Goal: Task Accomplishment & Management: Manage account settings

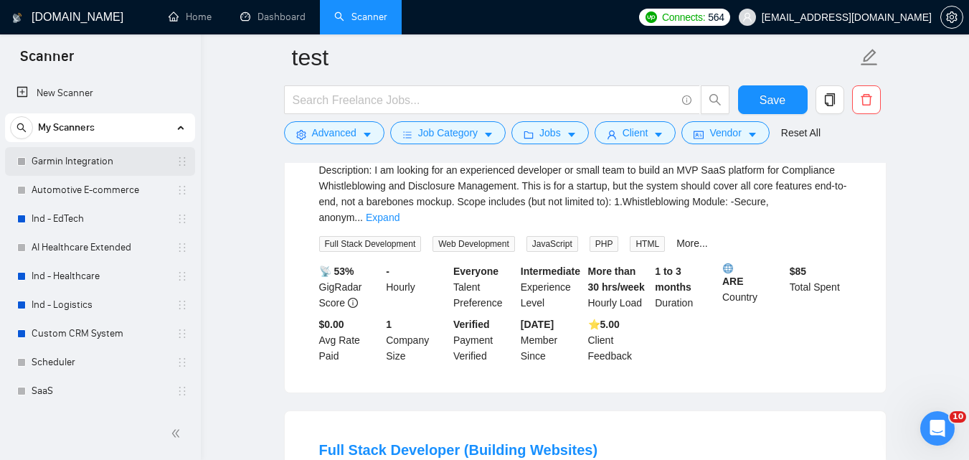
click at [57, 158] on link "Garmin Integration" at bounding box center [100, 161] width 136 height 29
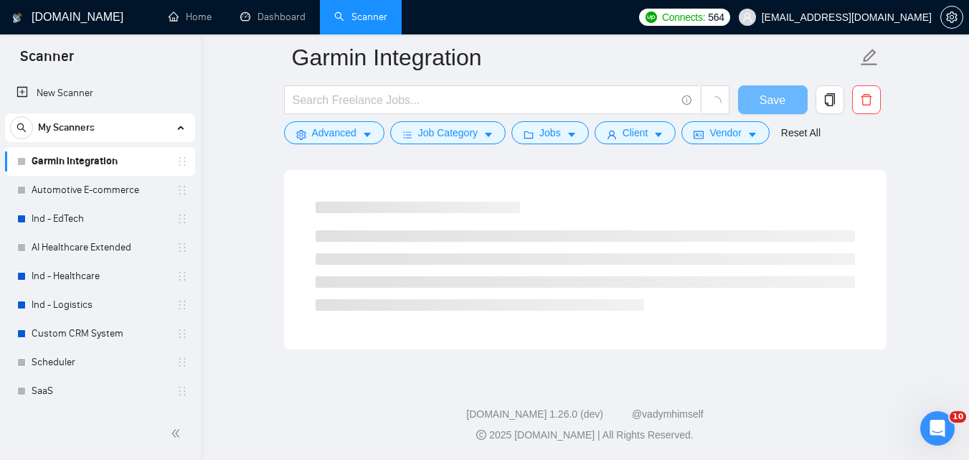
scroll to position [916, 0]
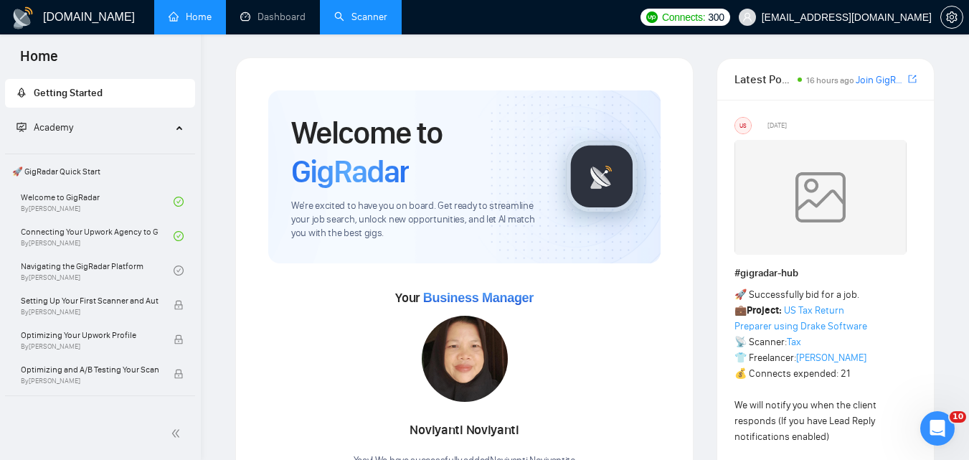
click at [344, 14] on link "Scanner" at bounding box center [360, 17] width 53 height 12
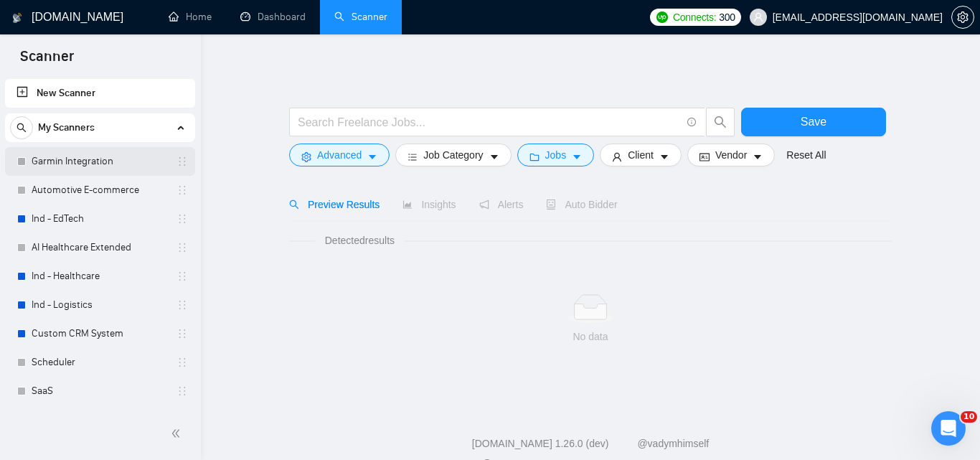
click at [110, 164] on link "Garmin Integration" at bounding box center [100, 161] width 136 height 29
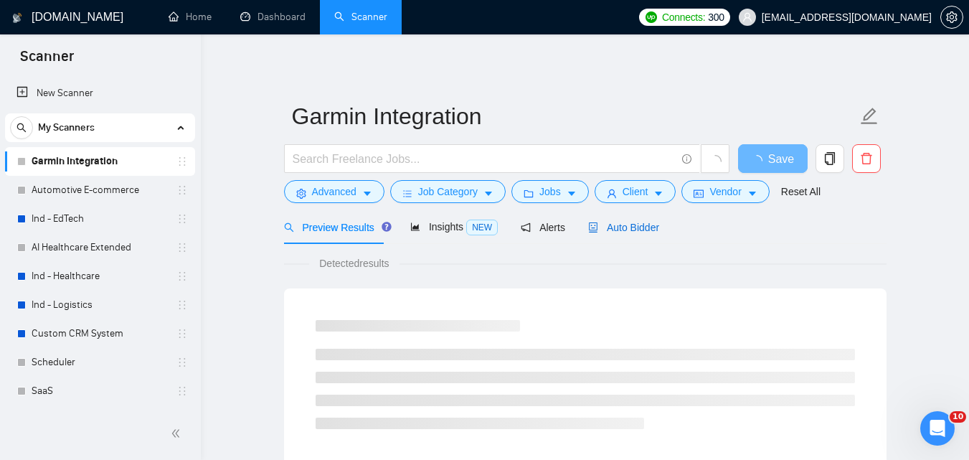
click at [638, 229] on span "Auto Bidder" at bounding box center [623, 227] width 71 height 11
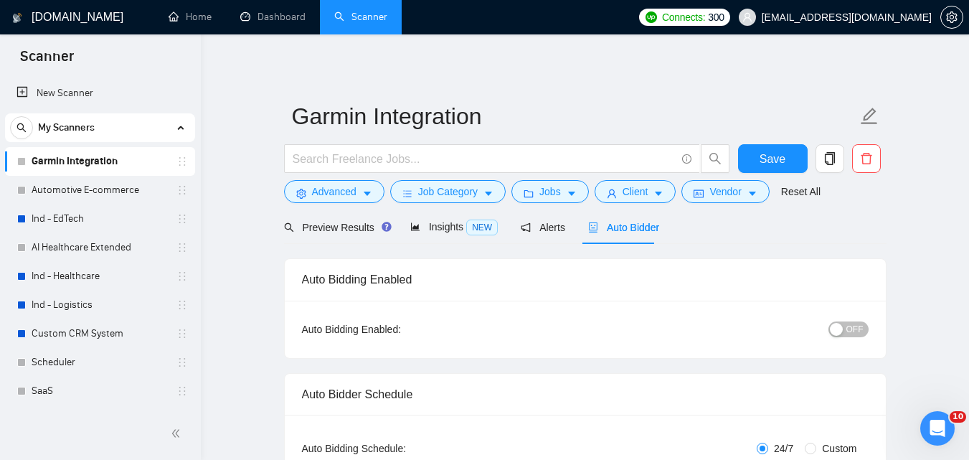
click at [855, 327] on span "OFF" at bounding box center [855, 329] width 17 height 16
click at [791, 162] on button "Save" at bounding box center [773, 158] width 70 height 29
click at [103, 183] on link "Automotive E-commerce" at bounding box center [100, 190] width 136 height 29
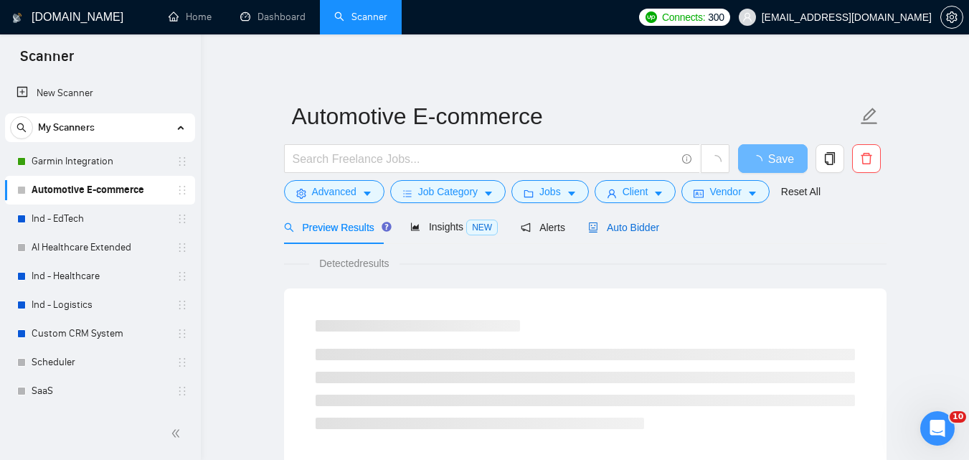
click at [603, 227] on span "Auto Bidder" at bounding box center [623, 227] width 71 height 11
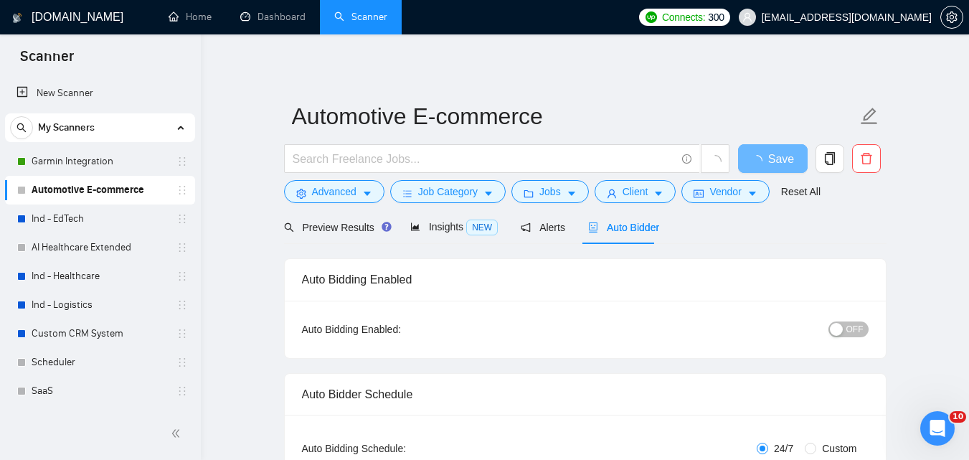
checkbox input "true"
click at [847, 321] on button "OFF" at bounding box center [849, 329] width 40 height 16
click at [769, 150] on span "Save" at bounding box center [773, 159] width 26 height 18
checkbox input "true"
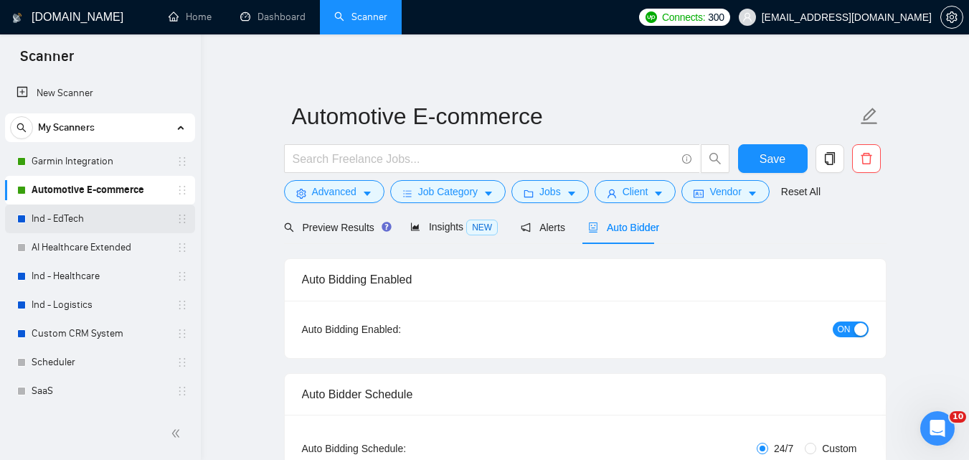
click at [76, 227] on link "Ind - EdTech" at bounding box center [100, 219] width 136 height 29
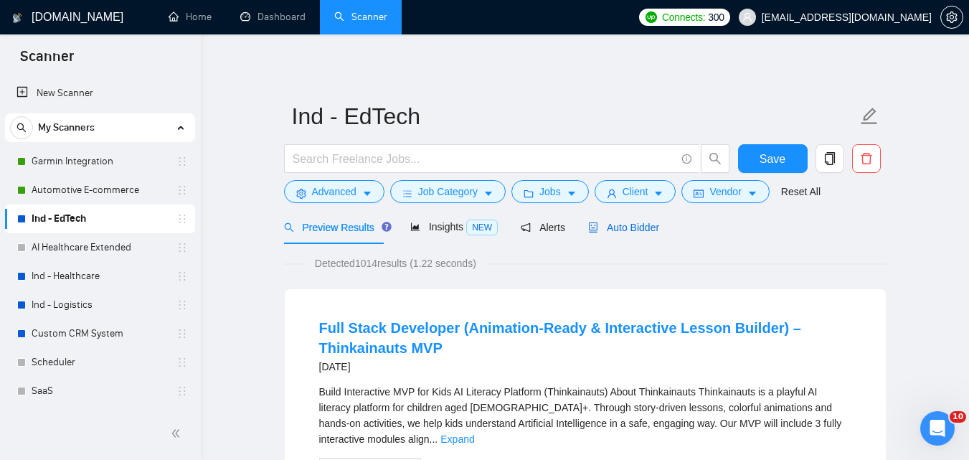
click at [611, 222] on span "Auto Bidder" at bounding box center [623, 227] width 71 height 11
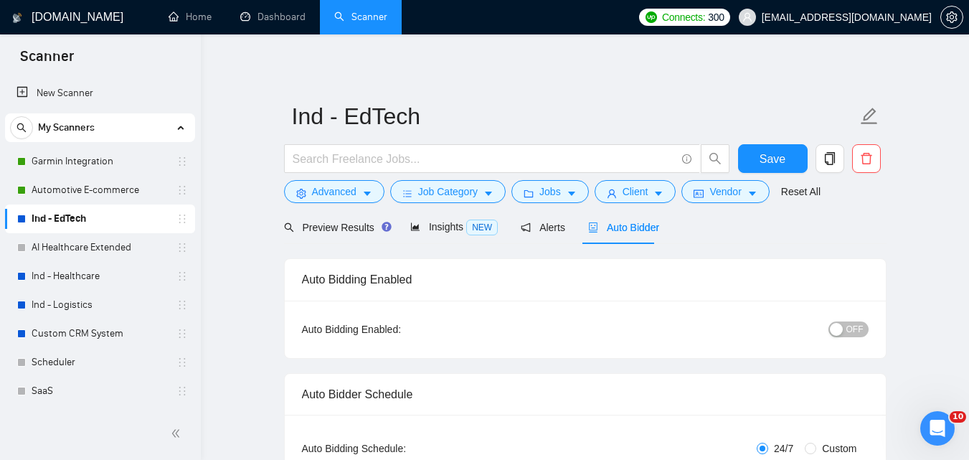
checkbox input "true"
click at [843, 332] on div "button" at bounding box center [836, 329] width 13 height 13
click at [777, 157] on span "Save" at bounding box center [773, 159] width 26 height 18
checkbox input "true"
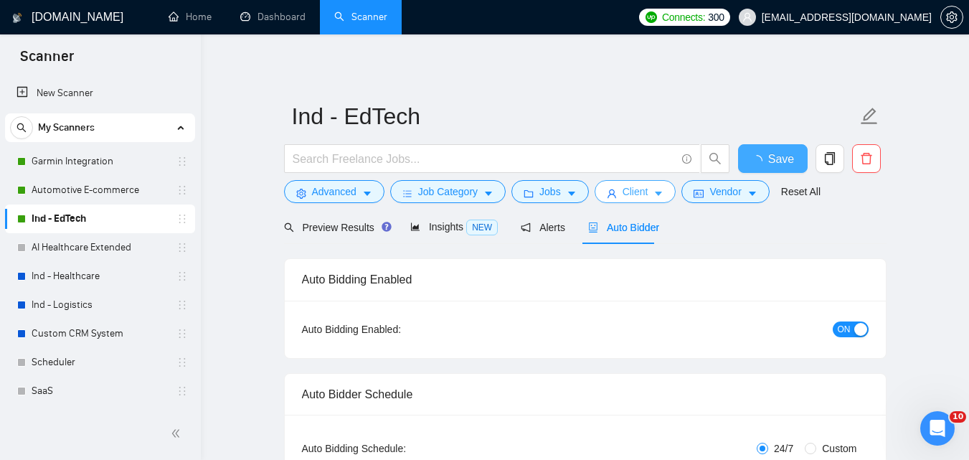
checkbox input "true"
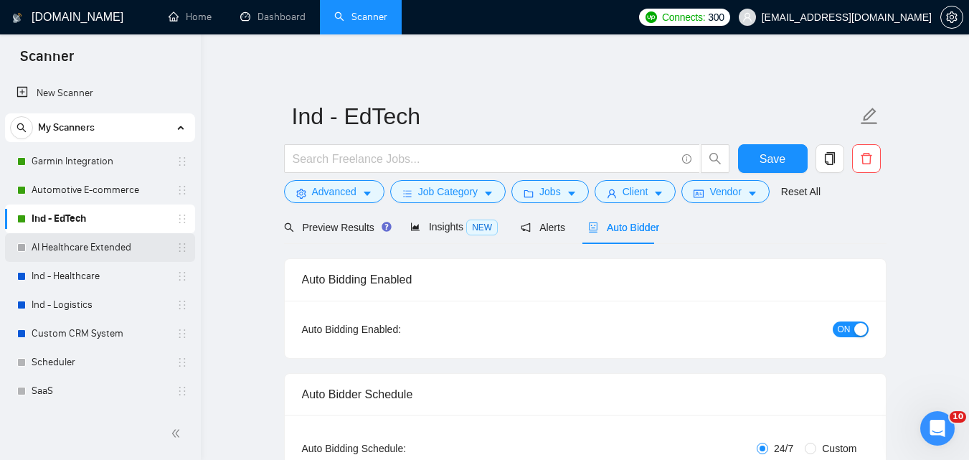
click at [116, 235] on link "AI Healthcare Extended" at bounding box center [100, 247] width 136 height 29
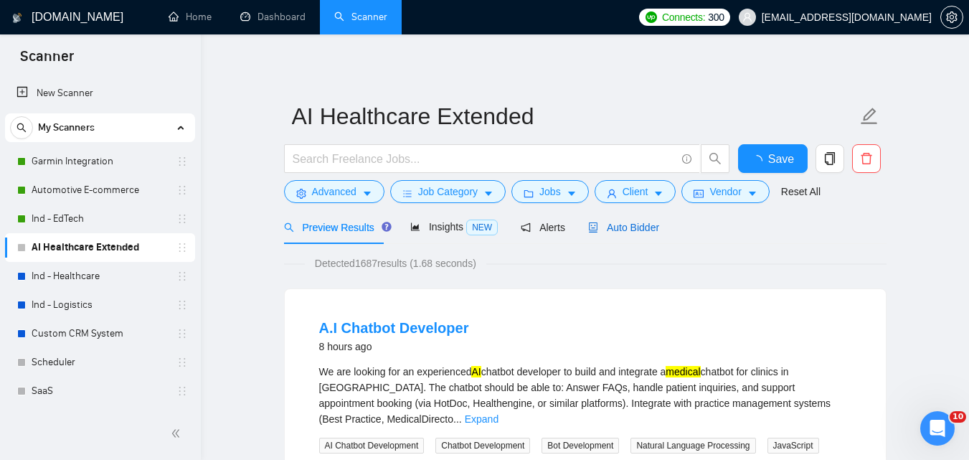
click at [634, 223] on span "Auto Bidder" at bounding box center [623, 227] width 71 height 11
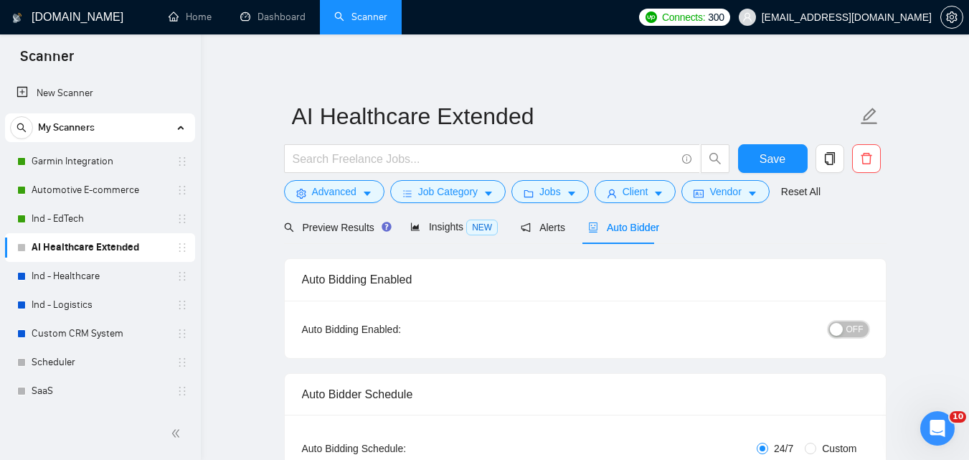
click at [849, 331] on span "OFF" at bounding box center [855, 329] width 17 height 16
click at [786, 151] on button "Save" at bounding box center [773, 158] width 70 height 29
click at [131, 265] on link "Ind - Healthcare" at bounding box center [100, 276] width 136 height 29
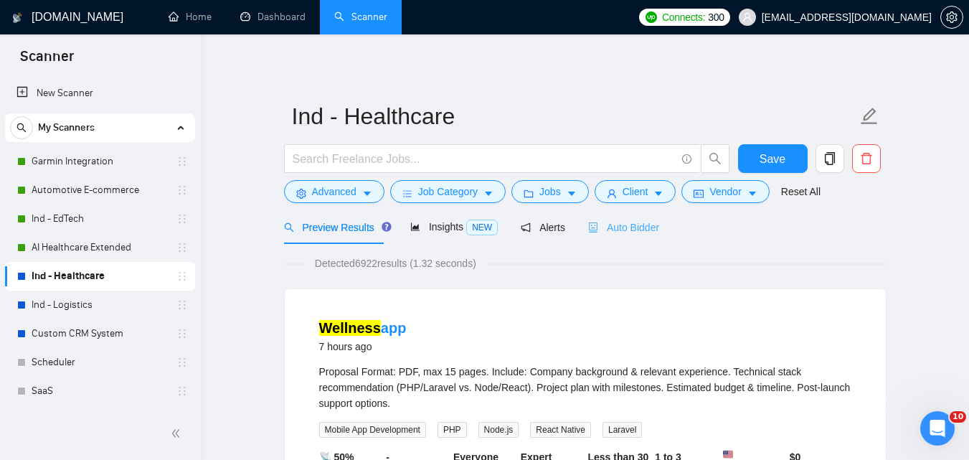
click at [621, 237] on div "Auto Bidder" at bounding box center [623, 227] width 71 height 34
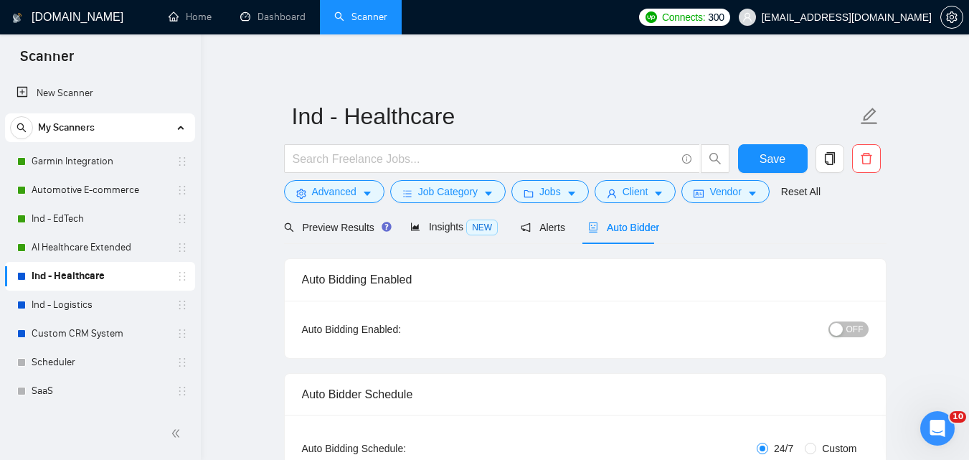
checkbox input "true"
click at [851, 332] on span "OFF" at bounding box center [855, 329] width 17 height 16
click at [756, 159] on button "Save" at bounding box center [773, 158] width 70 height 29
checkbox input "true"
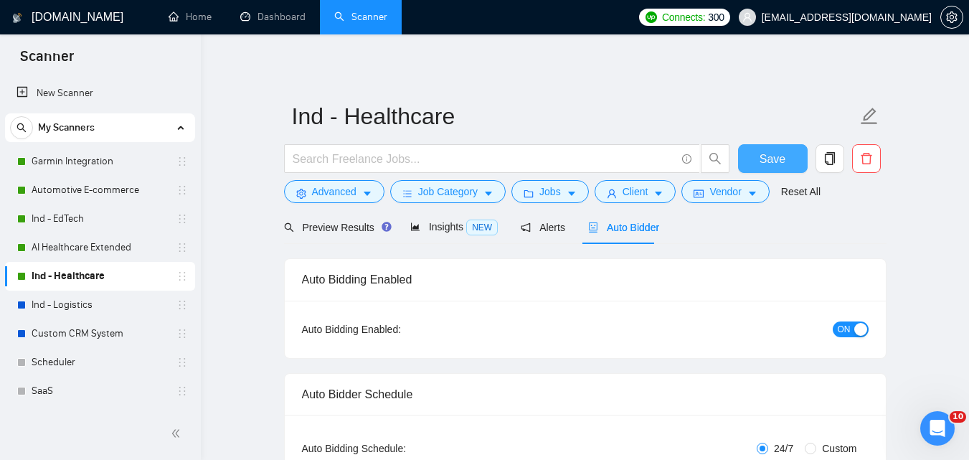
checkbox input "true"
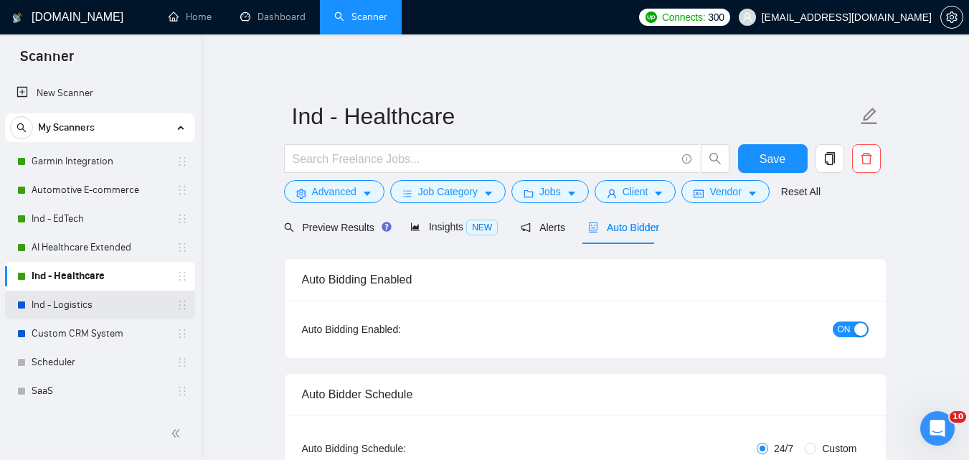
click at [121, 301] on link "Ind - Logistics" at bounding box center [100, 305] width 136 height 29
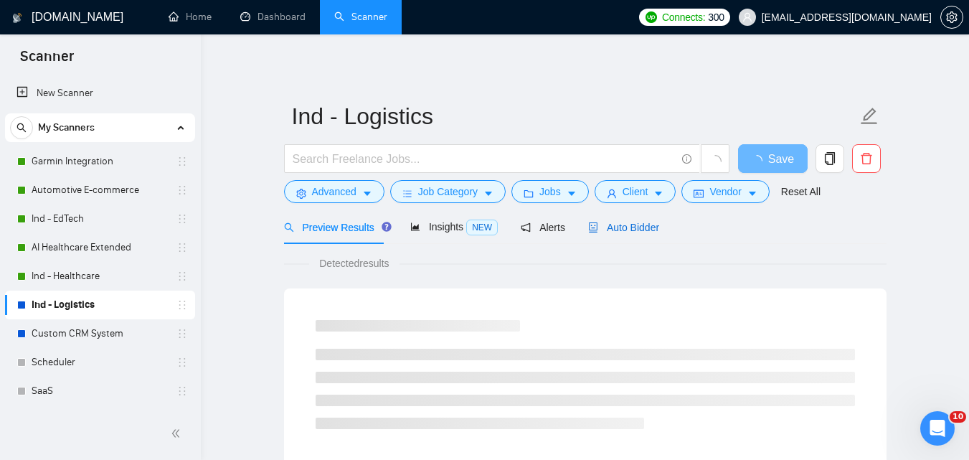
click at [631, 229] on span "Auto Bidder" at bounding box center [623, 227] width 71 height 11
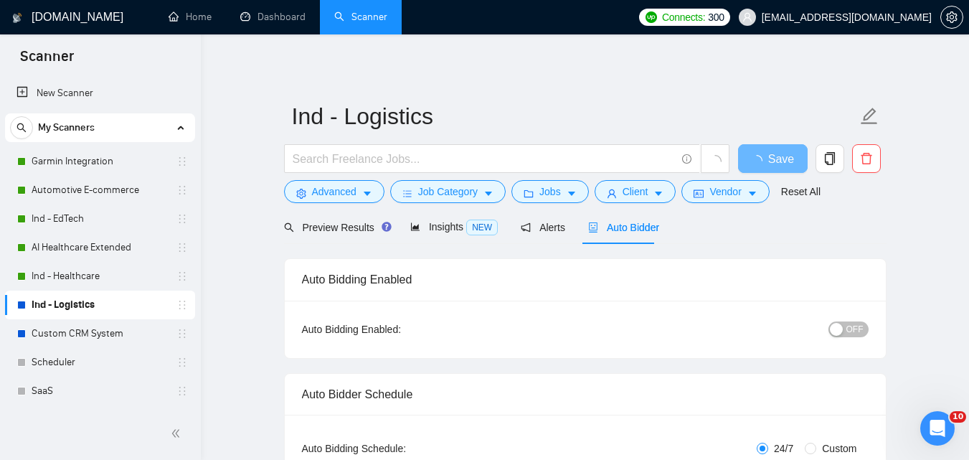
checkbox input "true"
click at [843, 326] on div "button" at bounding box center [836, 329] width 13 height 13
click at [789, 156] on button "Save" at bounding box center [773, 158] width 70 height 29
checkbox input "true"
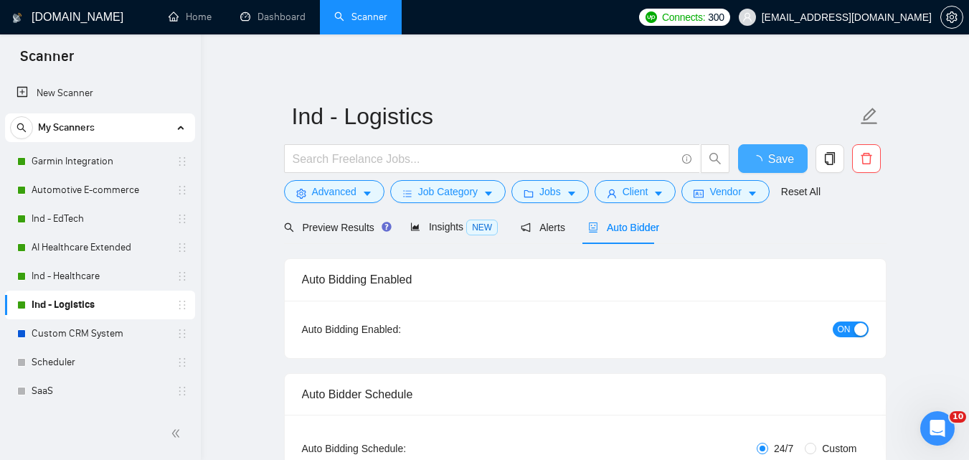
checkbox input "true"
click at [38, 337] on link "Custom CRM System" at bounding box center [100, 333] width 136 height 29
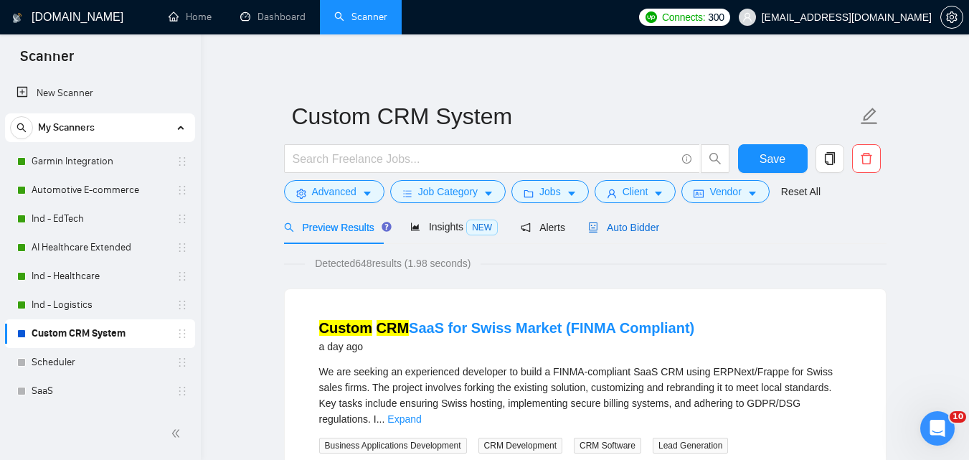
click at [588, 225] on icon "robot" at bounding box center [593, 227] width 10 height 10
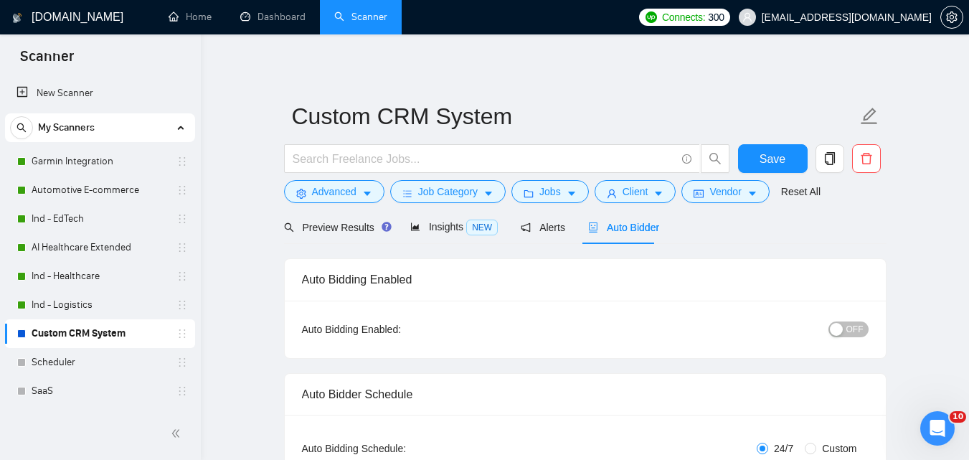
click at [849, 326] on span "OFF" at bounding box center [855, 329] width 17 height 16
checkbox input "true"
click at [772, 162] on span "Save" at bounding box center [773, 159] width 26 height 18
checkbox input "true"
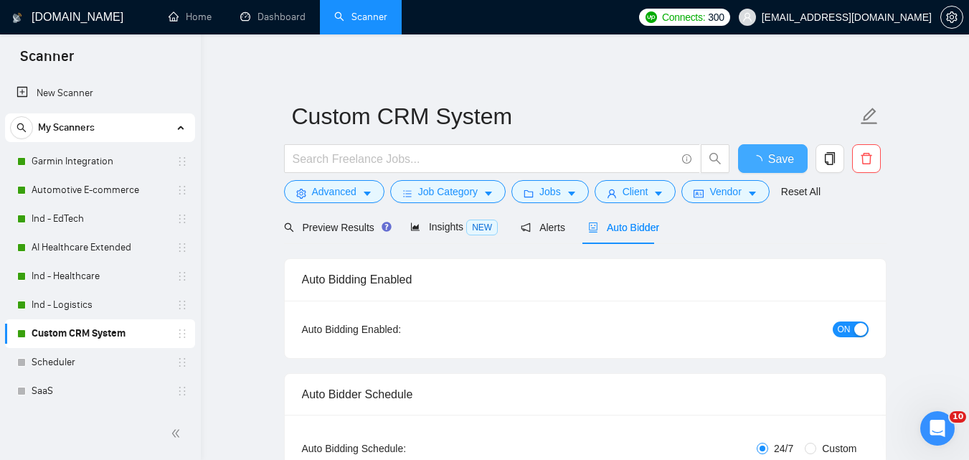
checkbox input "true"
click at [90, 354] on link "Scheduler" at bounding box center [100, 362] width 136 height 29
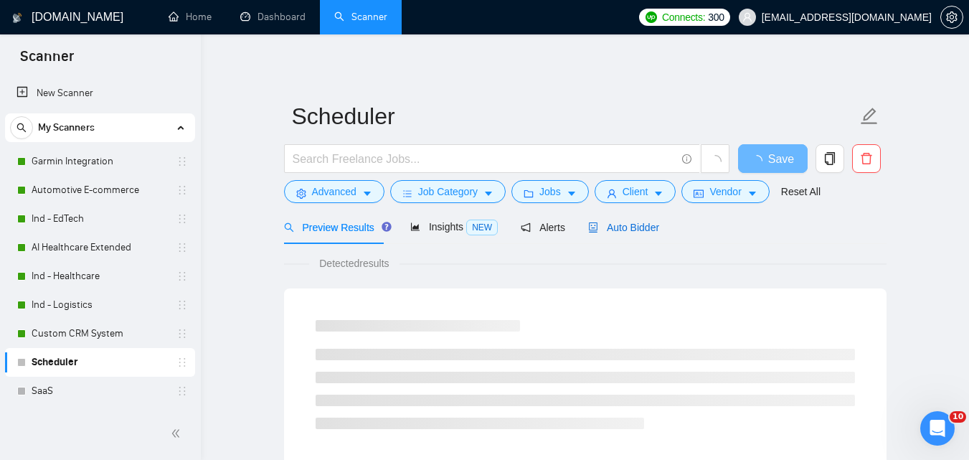
click at [639, 227] on span "Auto Bidder" at bounding box center [623, 227] width 71 height 11
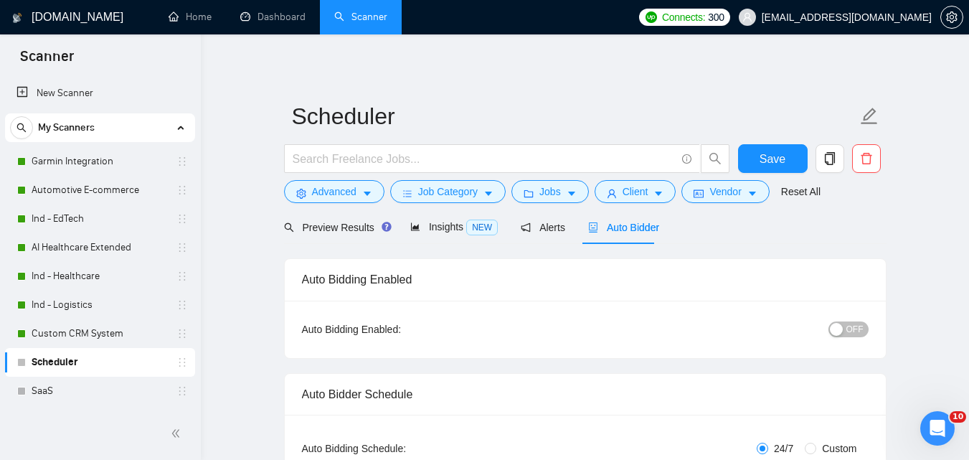
click at [851, 325] on span "OFF" at bounding box center [855, 329] width 17 height 16
click at [757, 159] on button "Save" at bounding box center [773, 158] width 70 height 29
click at [75, 388] on link "SaaS" at bounding box center [100, 391] width 136 height 29
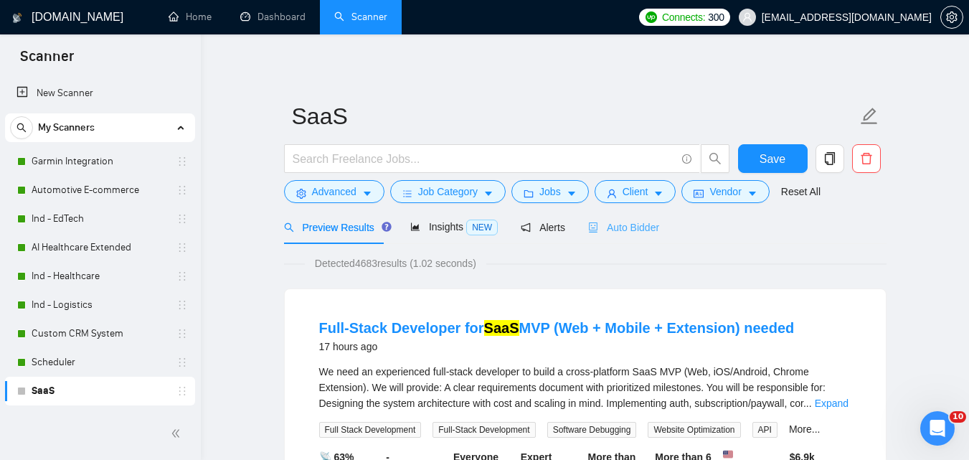
click at [599, 215] on div "Auto Bidder" at bounding box center [623, 227] width 71 height 34
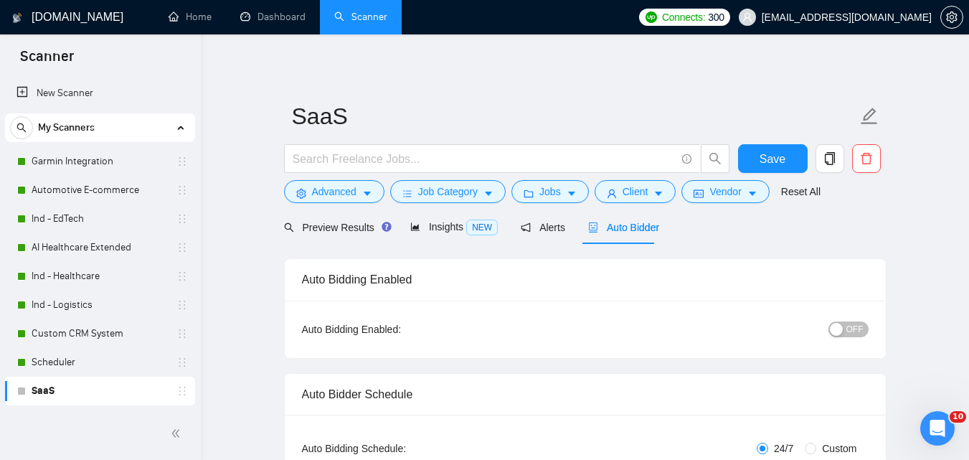
click at [847, 326] on button "OFF" at bounding box center [849, 329] width 40 height 16
click at [767, 166] on span "Save" at bounding box center [773, 159] width 26 height 18
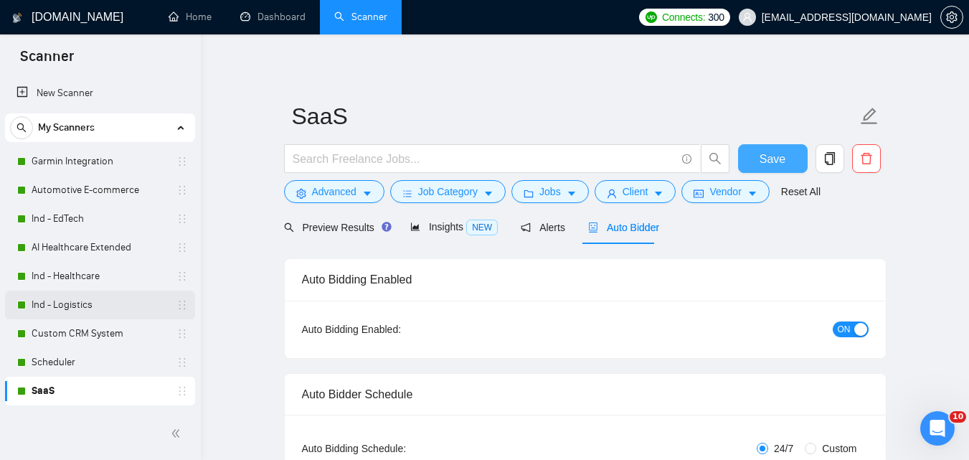
scroll to position [141, 0]
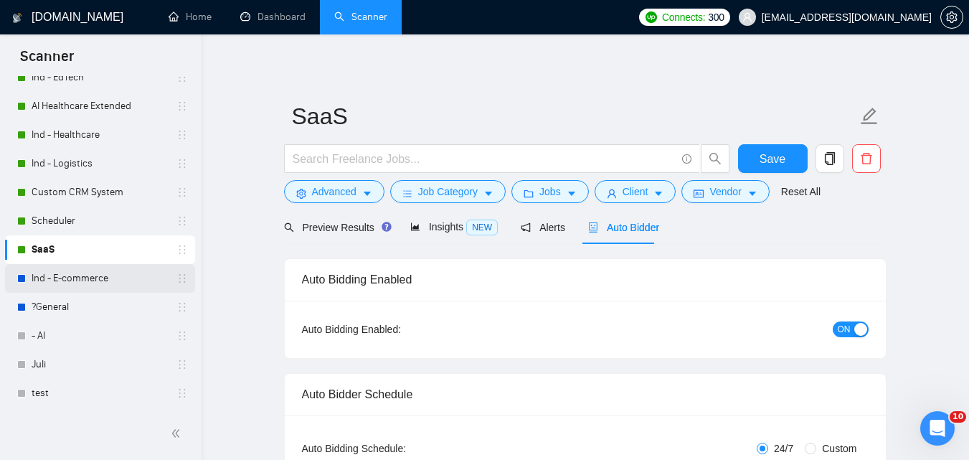
click at [71, 275] on link "Ind - E-commerce" at bounding box center [100, 278] width 136 height 29
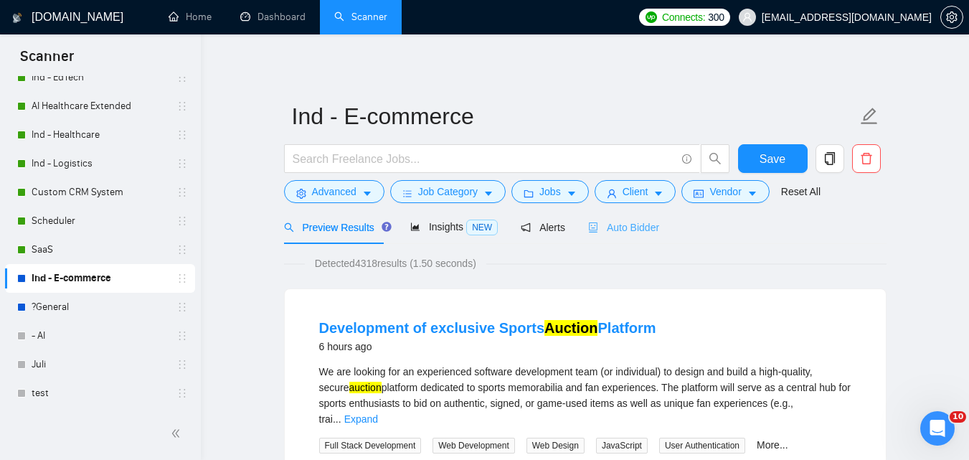
click at [626, 215] on div "Auto Bidder" at bounding box center [623, 227] width 71 height 34
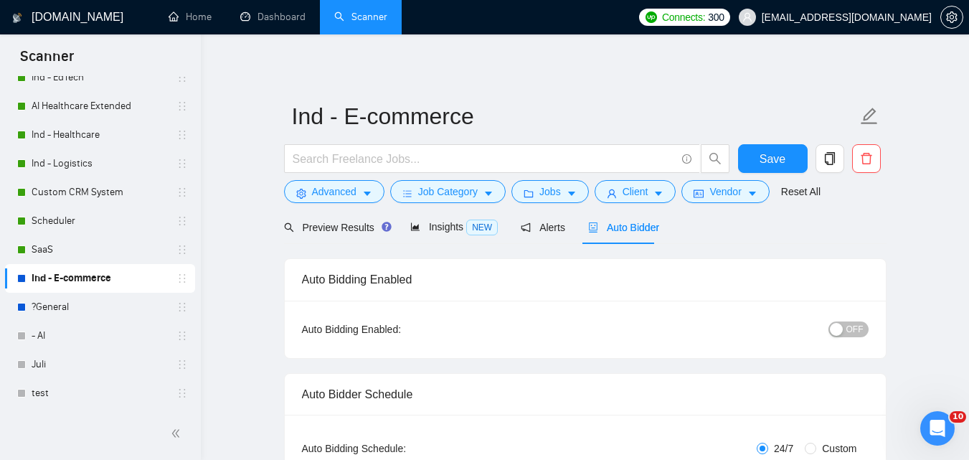
checkbox input "true"
click at [845, 334] on button "OFF" at bounding box center [849, 329] width 40 height 16
click at [765, 159] on span "Save" at bounding box center [773, 159] width 26 height 18
checkbox input "true"
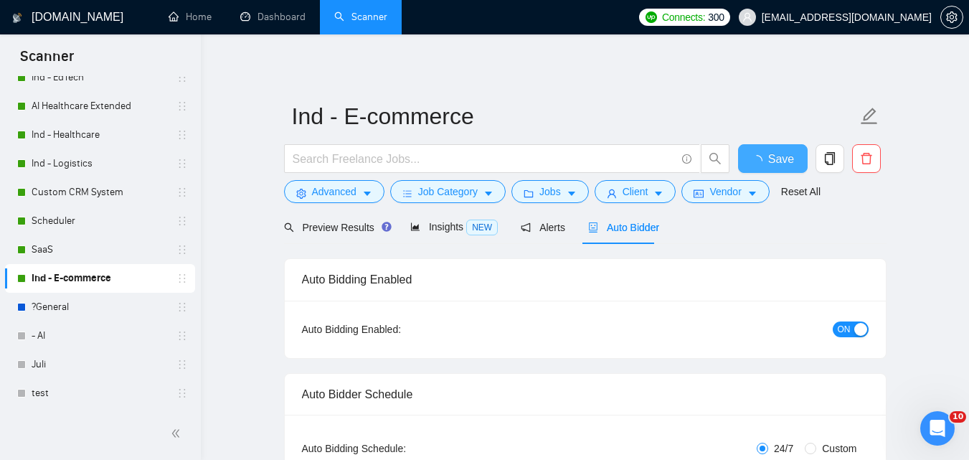
checkbox input "true"
click at [110, 306] on link "?General" at bounding box center [100, 307] width 136 height 29
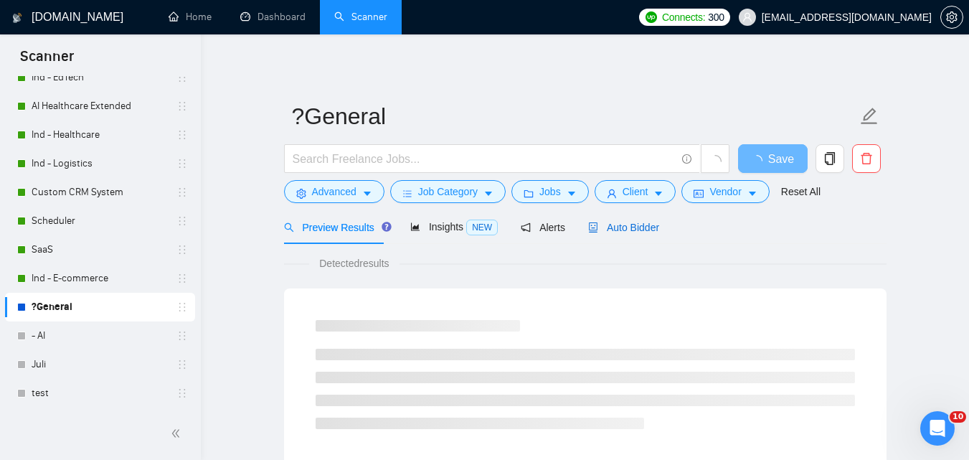
click at [639, 234] on div "Auto Bidder" at bounding box center [623, 228] width 71 height 16
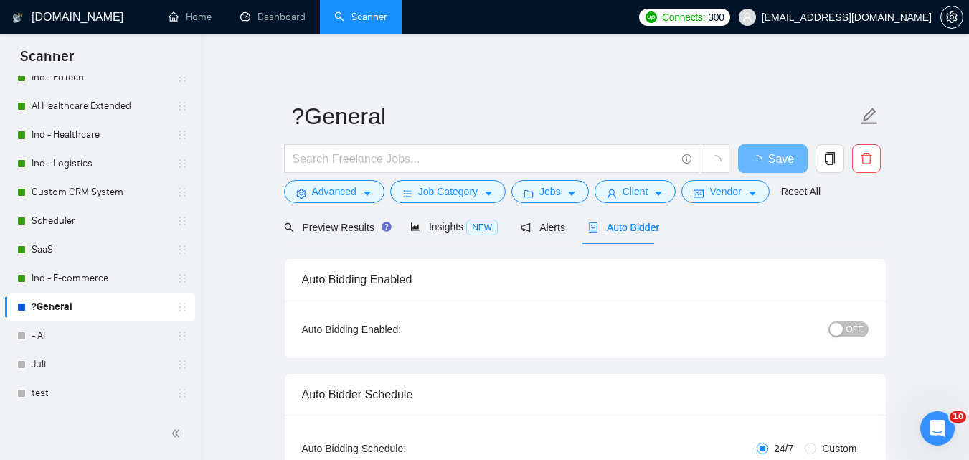
checkbox input "true"
click at [841, 328] on div "button" at bounding box center [836, 329] width 13 height 13
click at [781, 164] on span "Save" at bounding box center [773, 159] width 26 height 18
checkbox input "true"
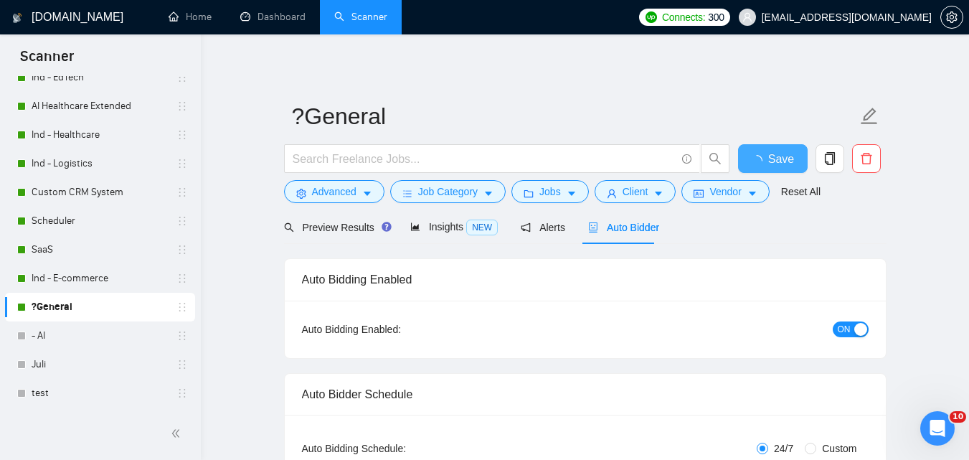
checkbox input "true"
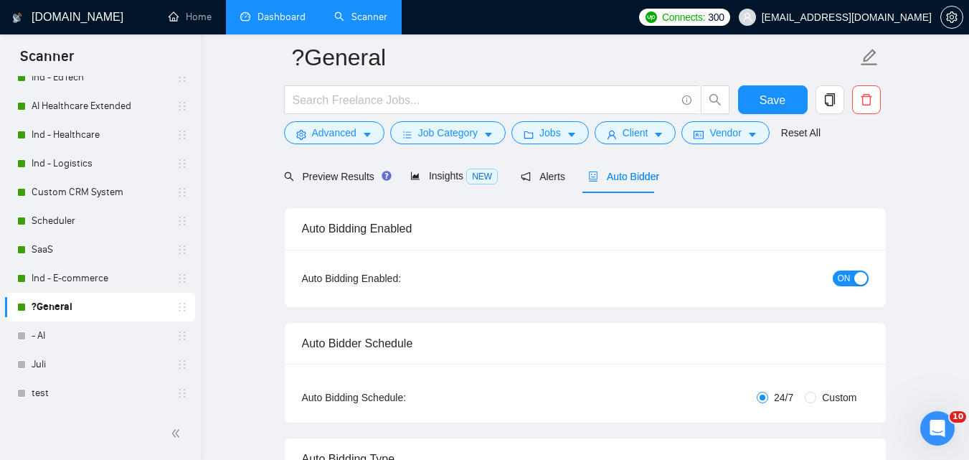
scroll to position [72, 0]
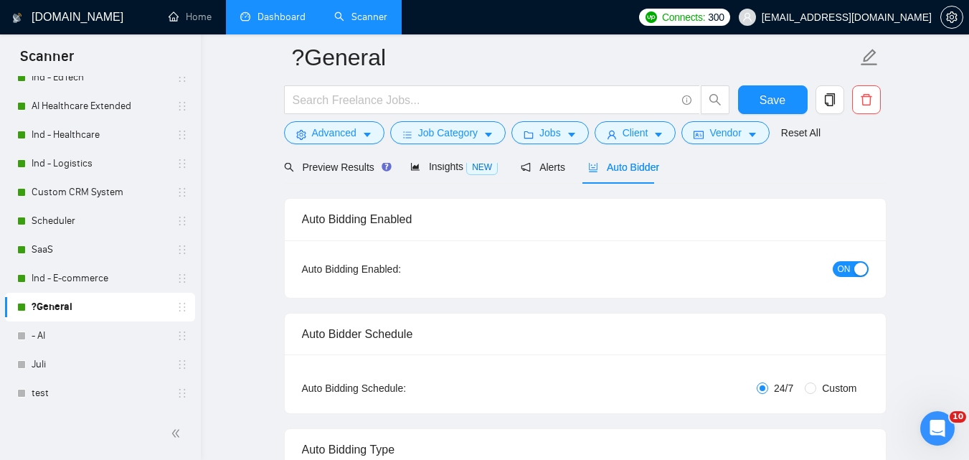
click at [265, 15] on link "Dashboard" at bounding box center [272, 17] width 65 height 12
